Goal: Task Accomplishment & Management: Manage account settings

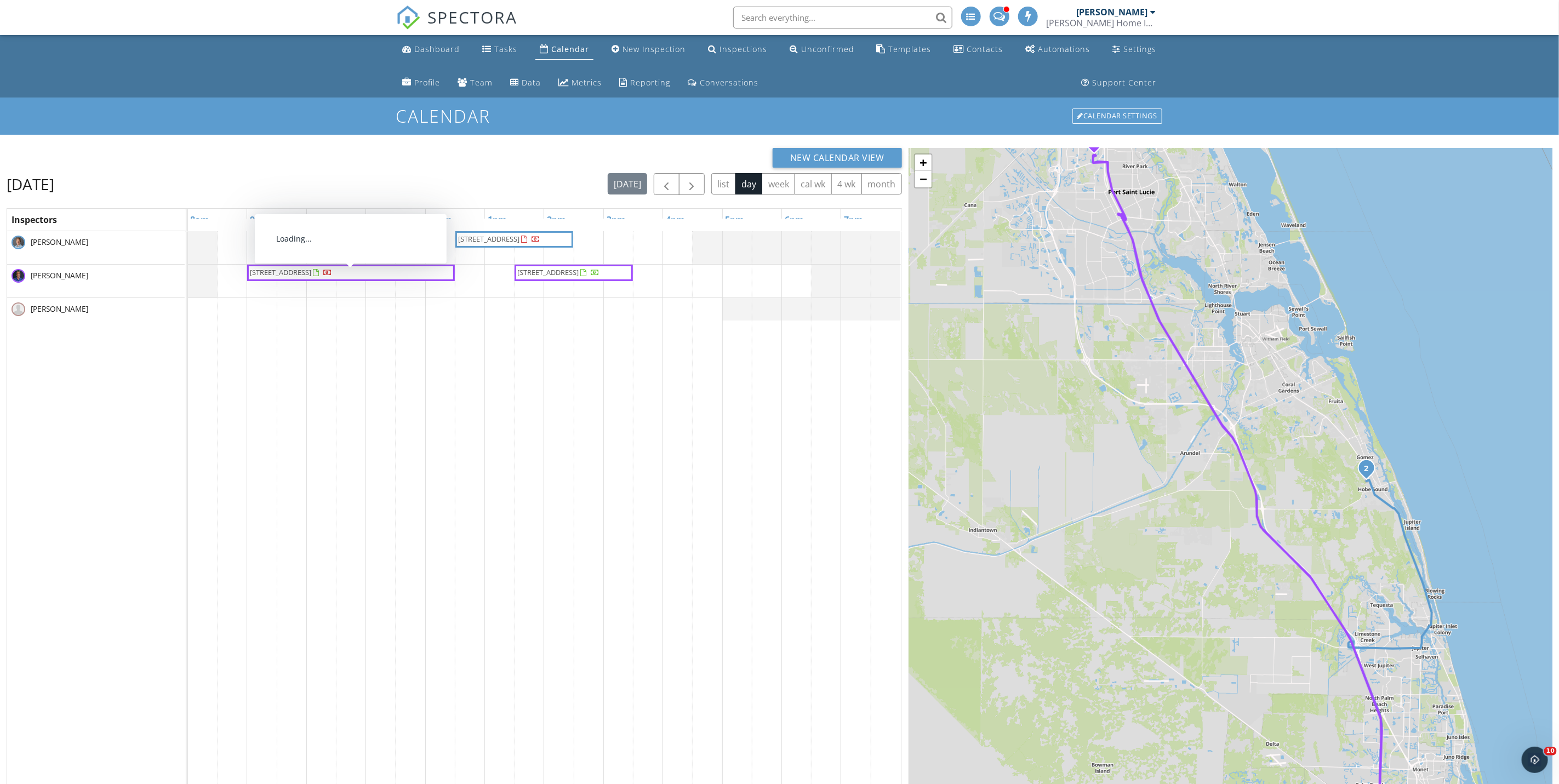
click at [312, 274] on span "[STREET_ADDRESS]" at bounding box center [281, 272] width 61 height 10
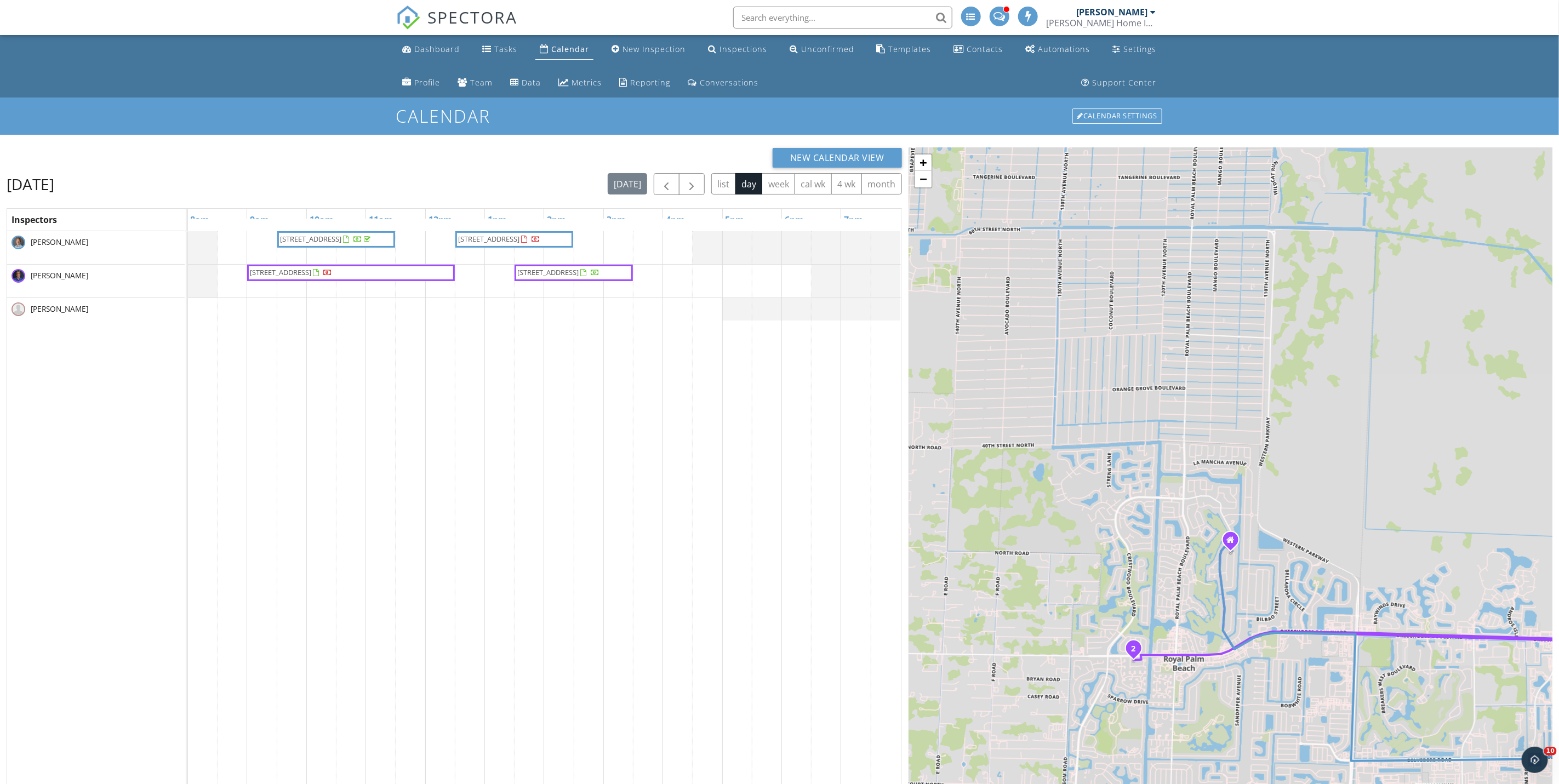
click at [581, 279] on div at bounding box center [590, 273] width 19 height 10
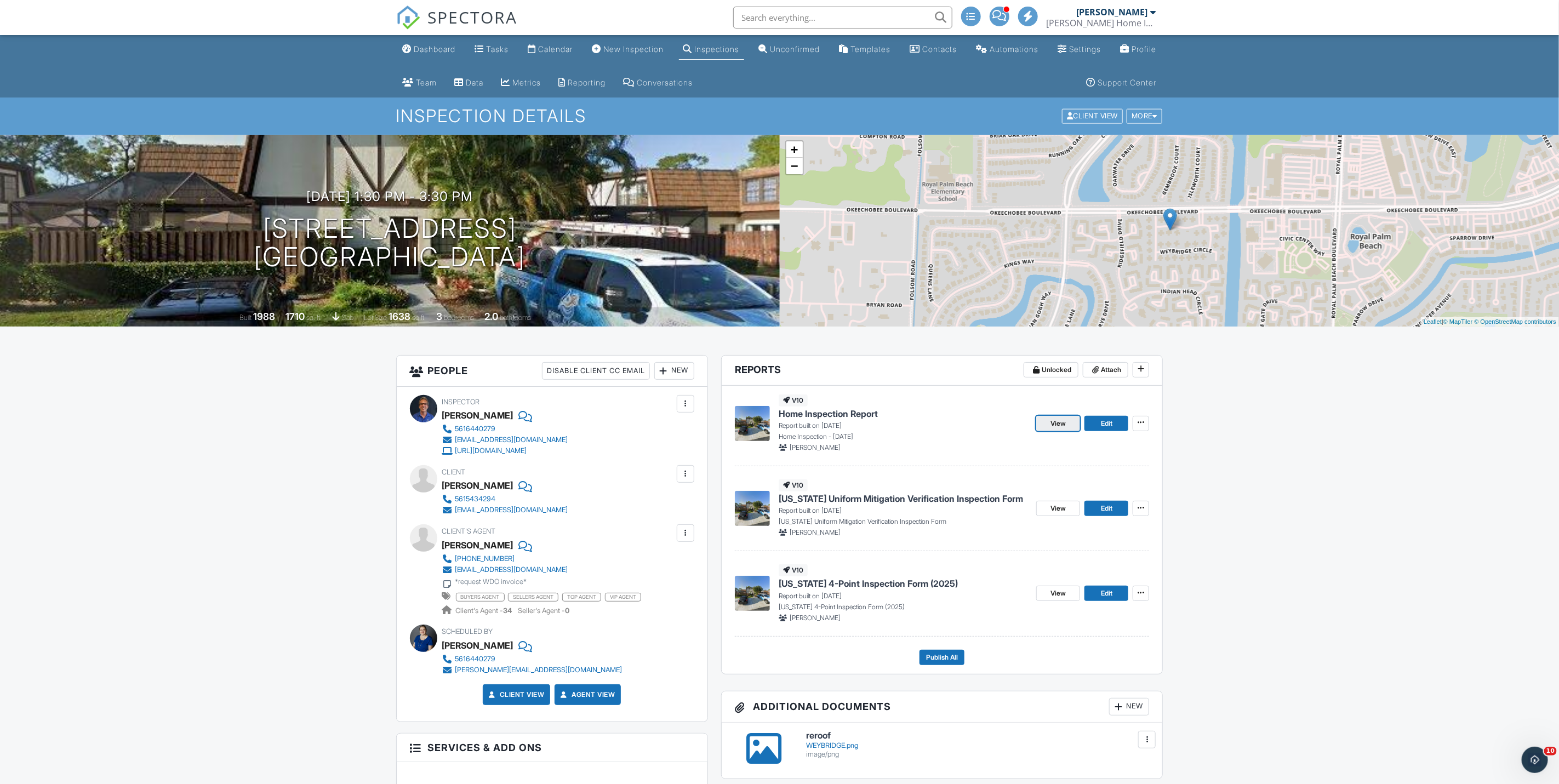
click at [1067, 424] on link "View" at bounding box center [1058, 423] width 44 height 15
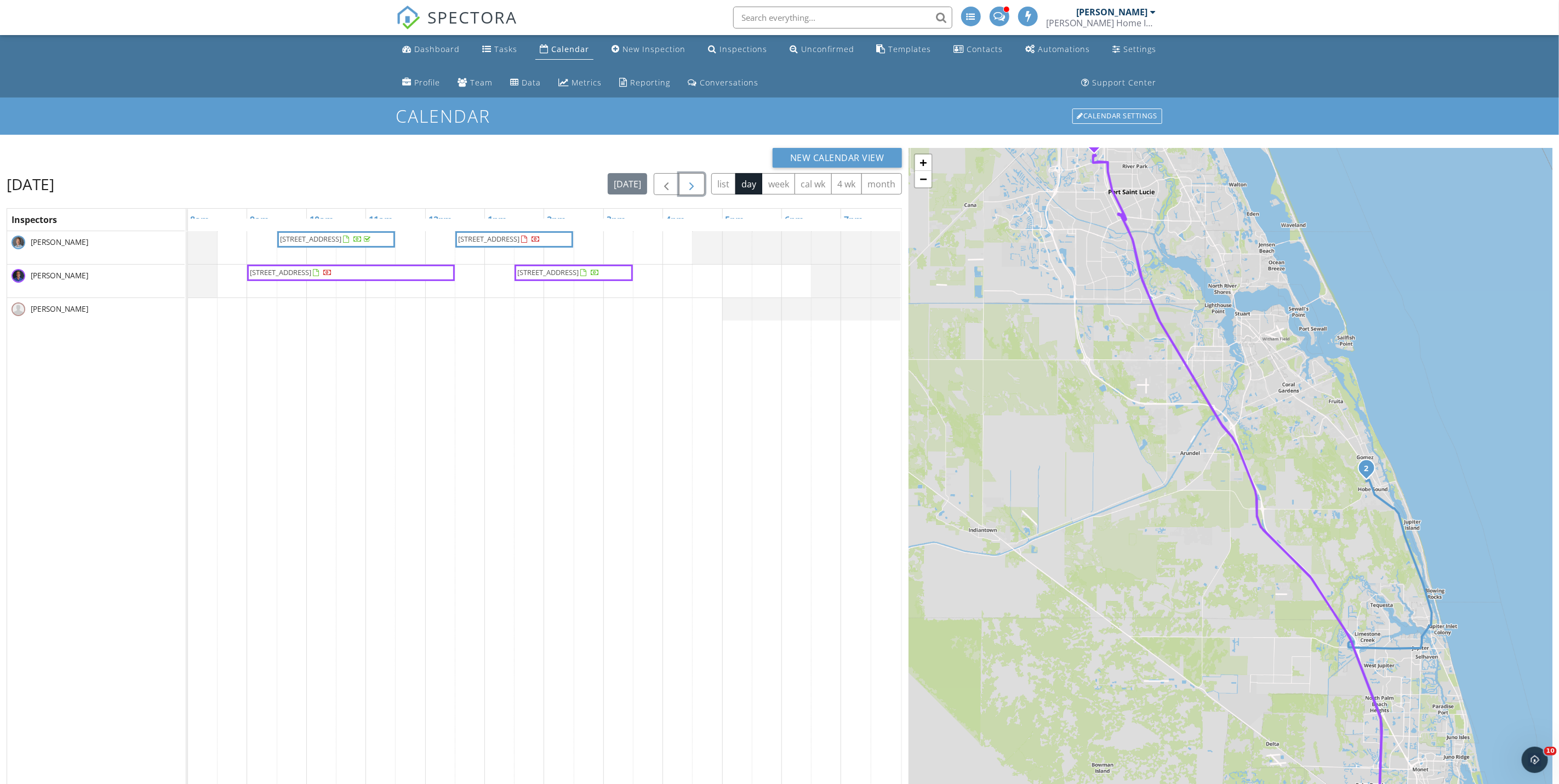
click at [685, 183] on span "button" at bounding box center [691, 184] width 13 height 13
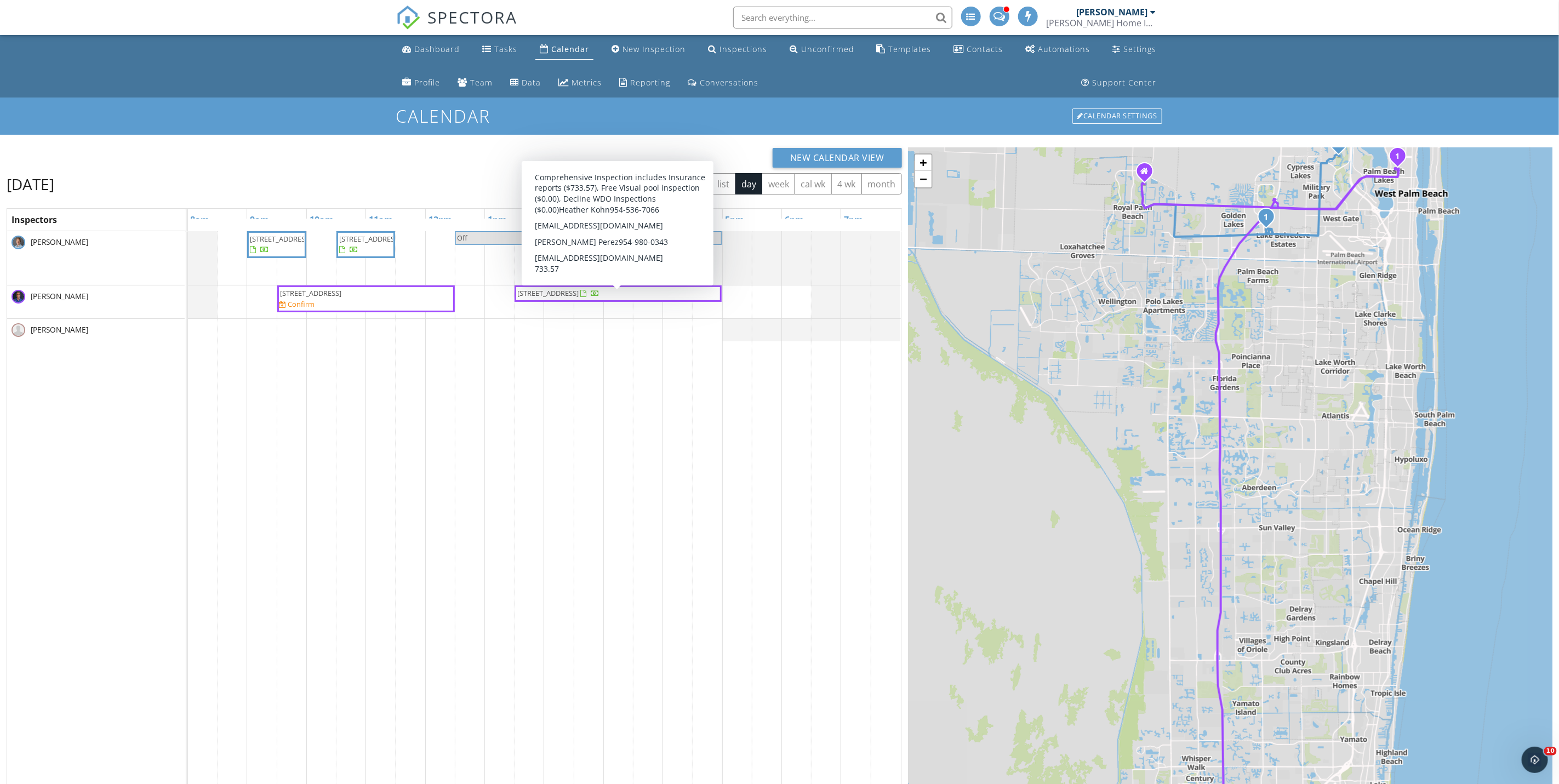
click at [566, 296] on span "[STREET_ADDRESS]" at bounding box center [549, 293] width 61 height 10
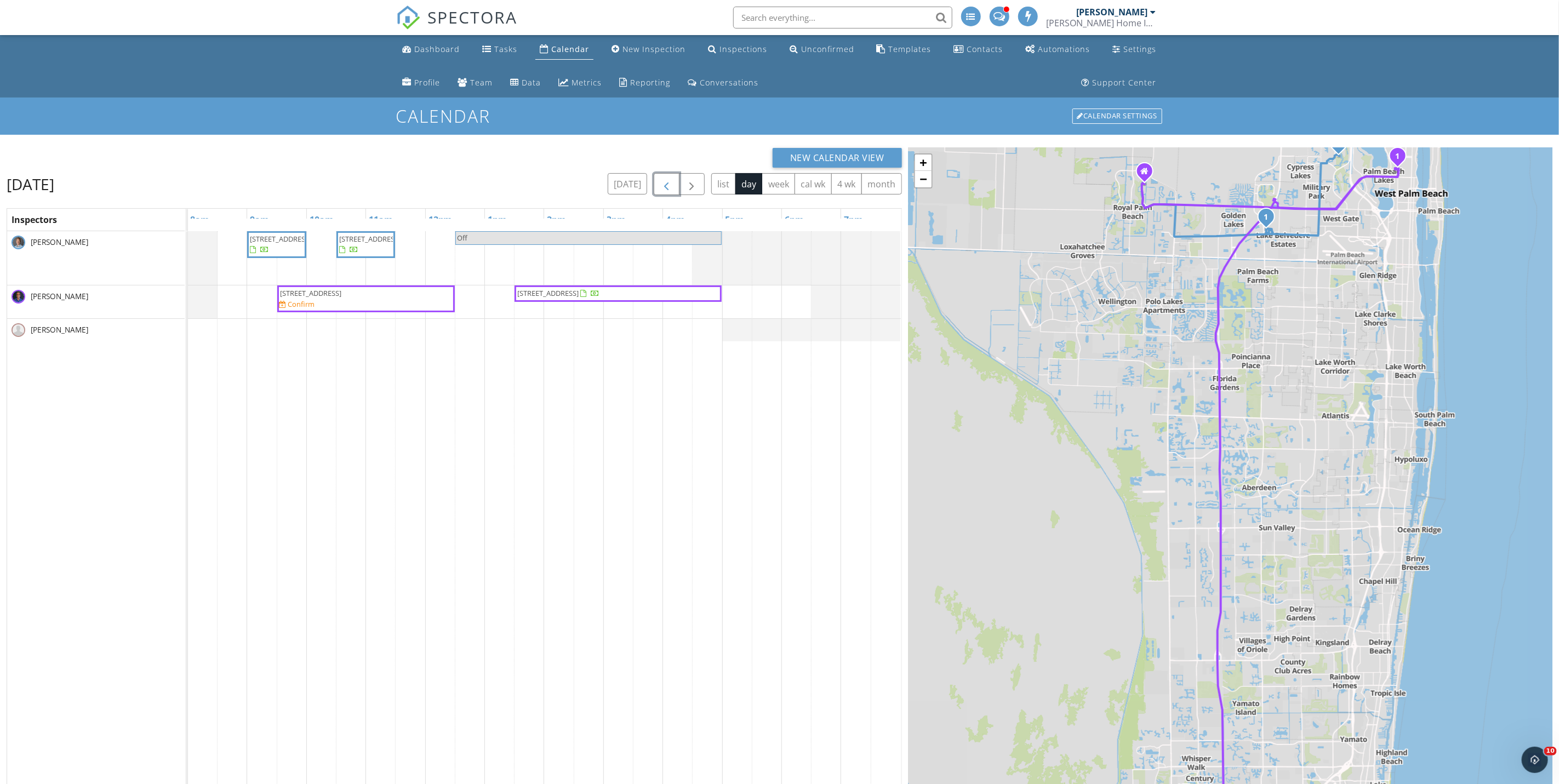
click at [660, 183] on span "button" at bounding box center [667, 184] width 13 height 13
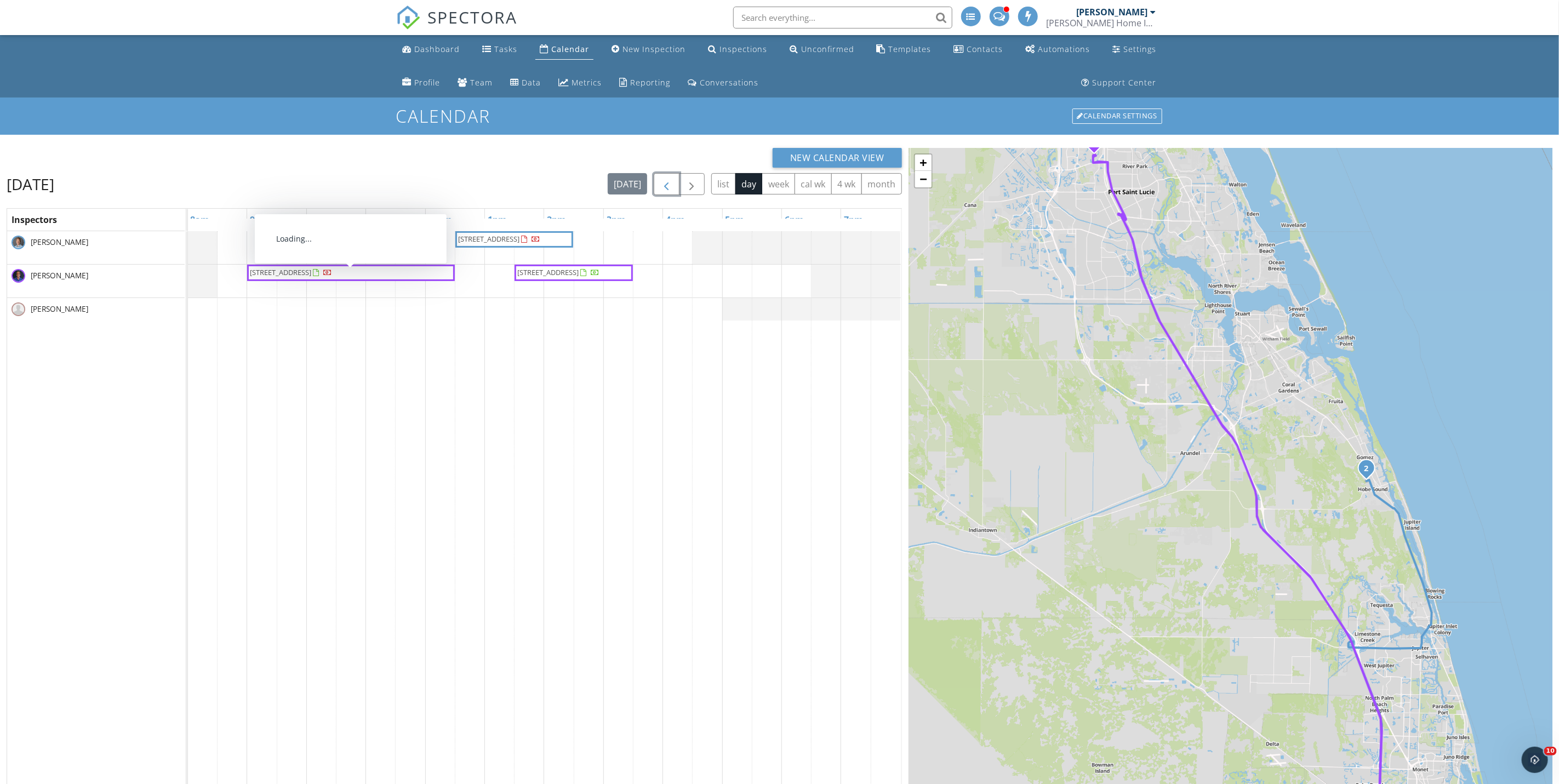
click at [312, 276] on span "504 NW Lambrusco Dr, Port St. Lucie 34986" at bounding box center [281, 272] width 61 height 10
